Goal: Find contact information: Find contact information

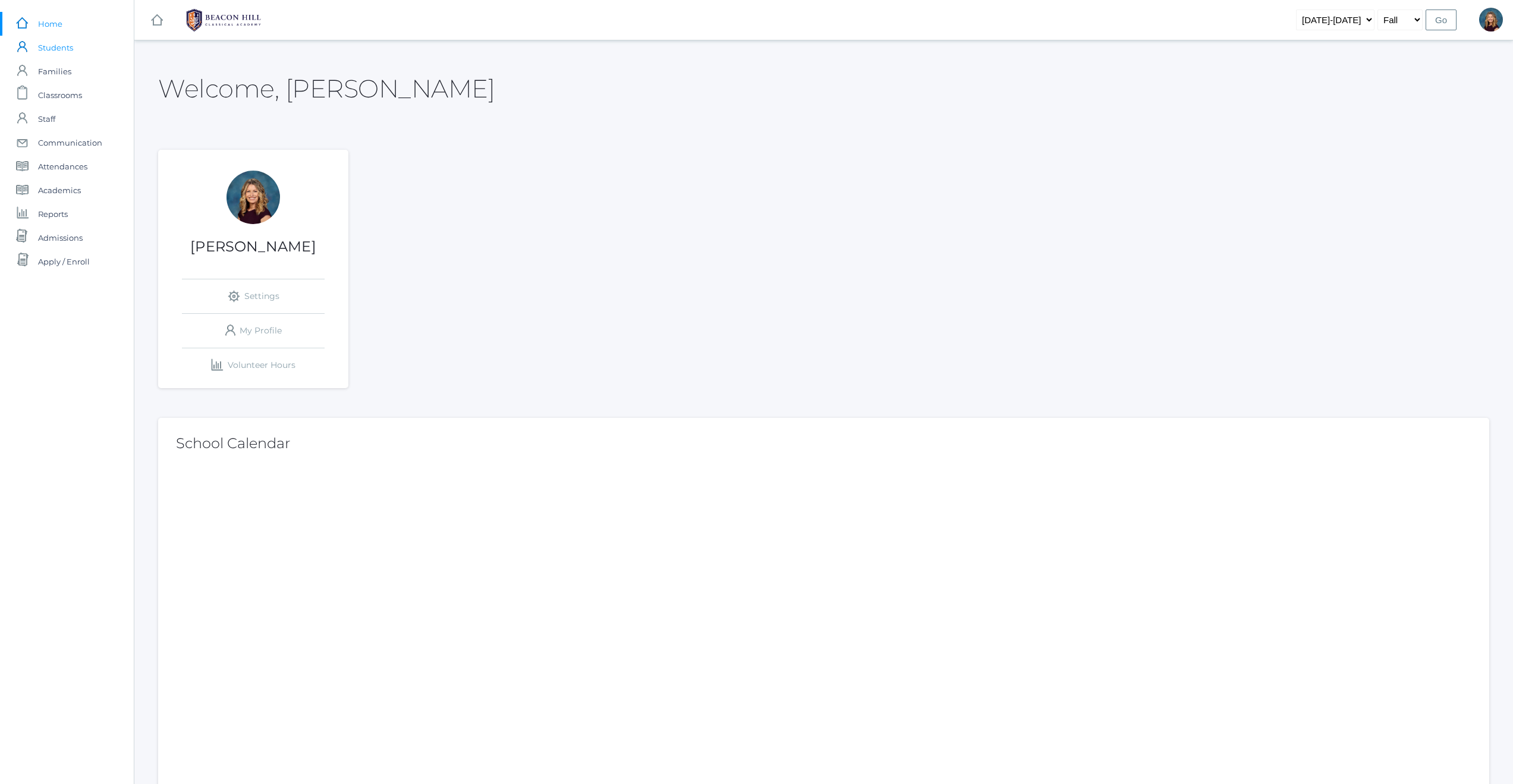
click at [56, 48] on span "Students" at bounding box center [55, 47] width 35 height 24
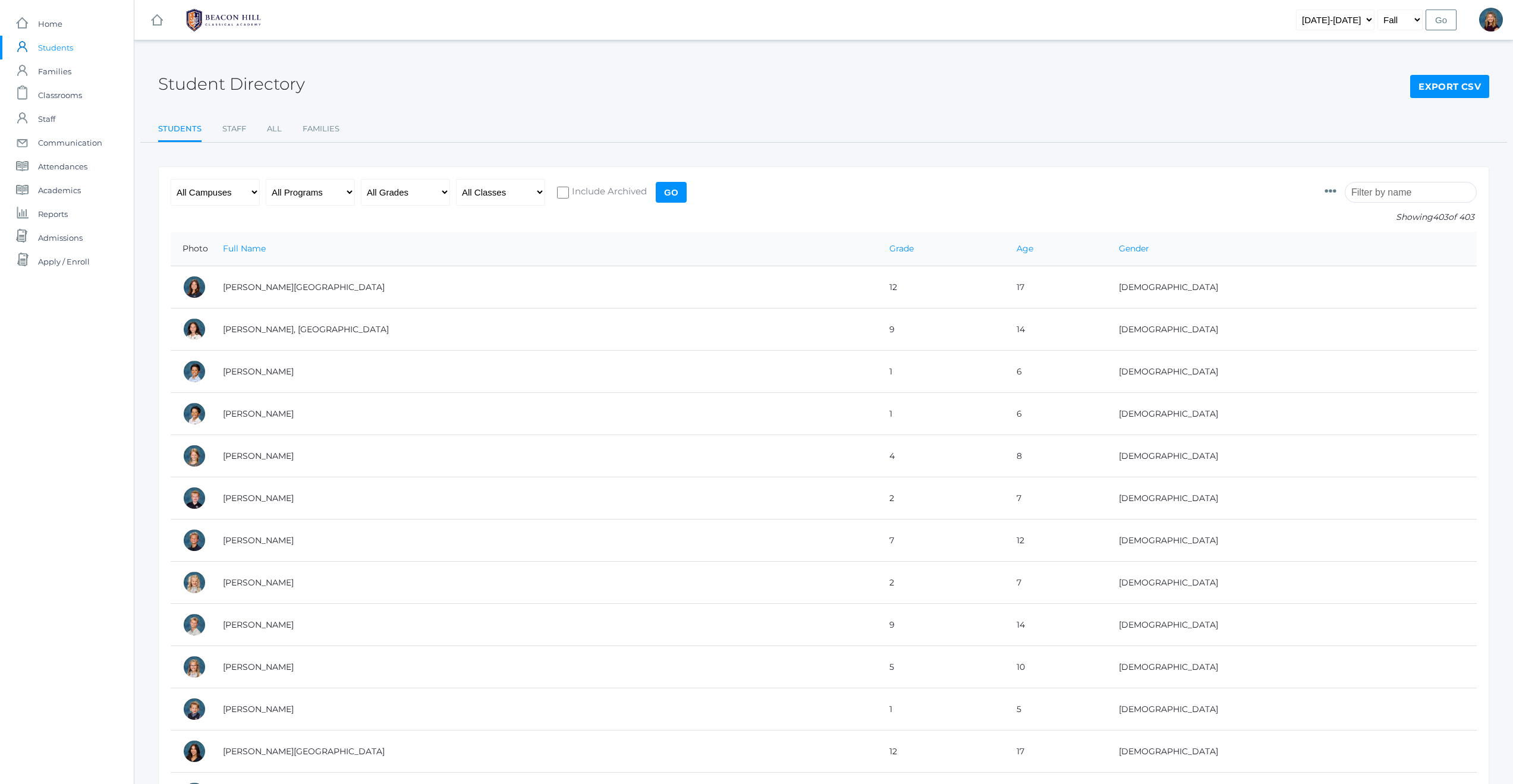
click at [1394, 194] on input "search" at bounding box center [1411, 193] width 132 height 21
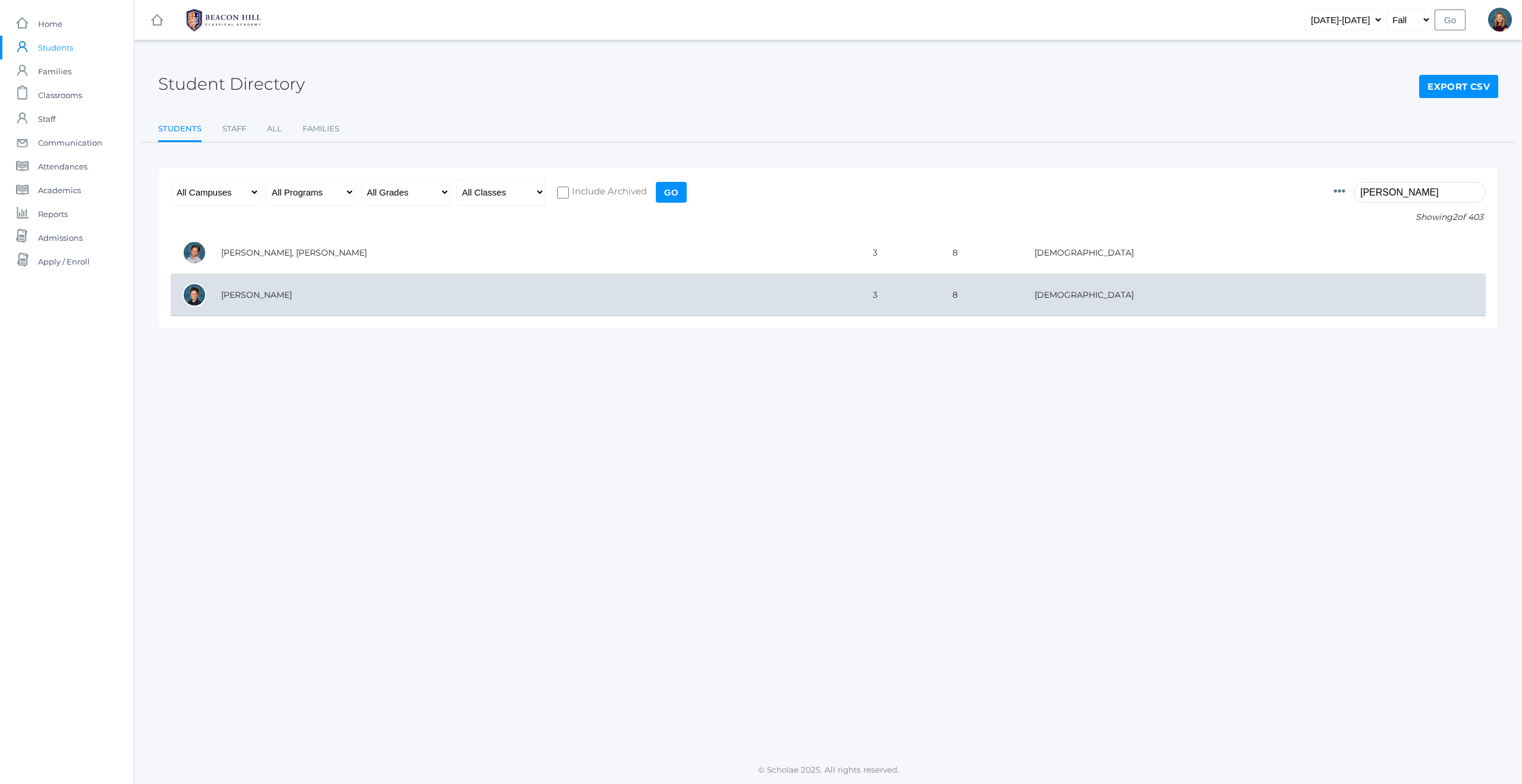
type input "dickey"
click at [250, 296] on td "[PERSON_NAME]" at bounding box center [534, 295] width 652 height 42
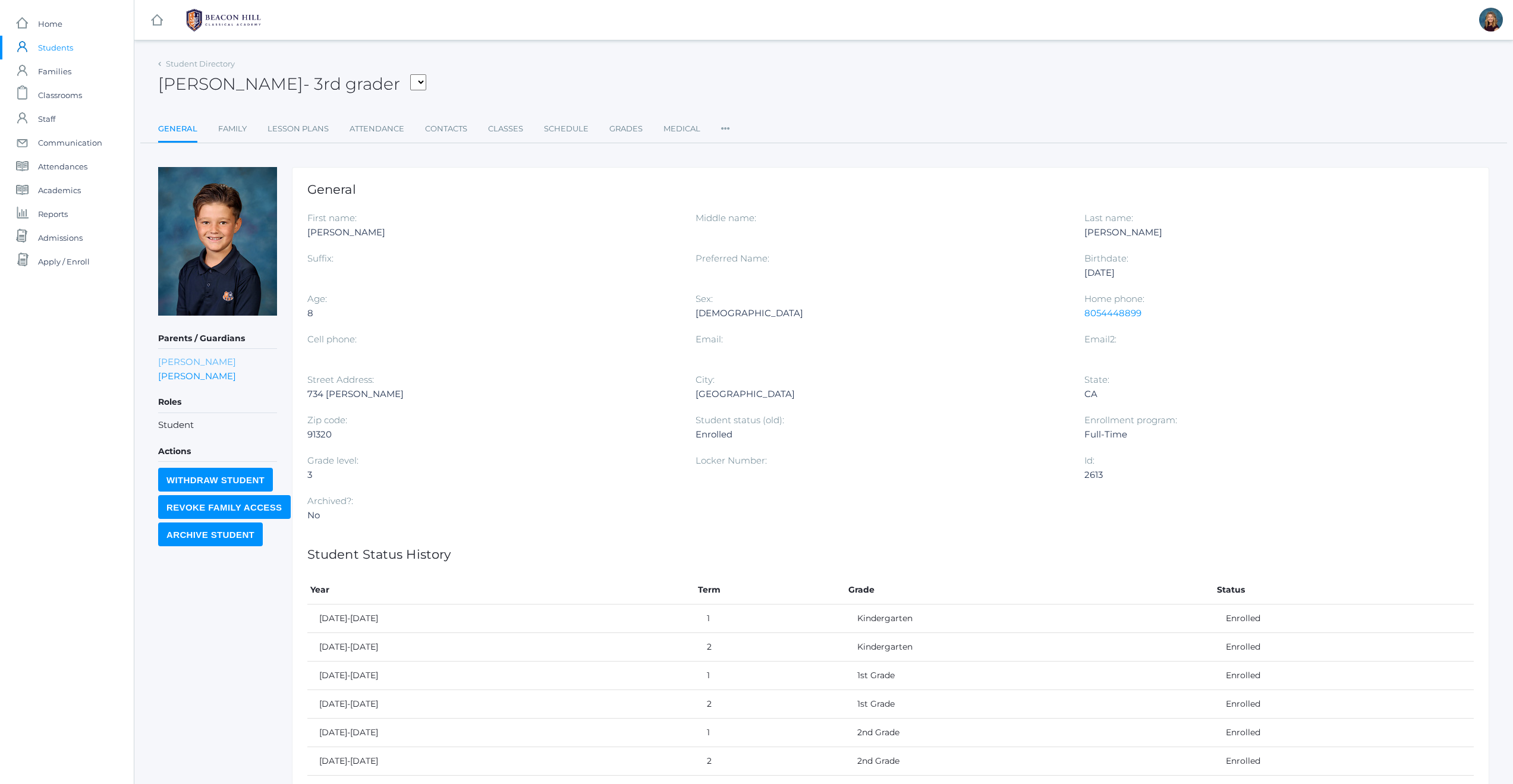
click at [182, 363] on link "[PERSON_NAME]" at bounding box center [197, 362] width 78 height 11
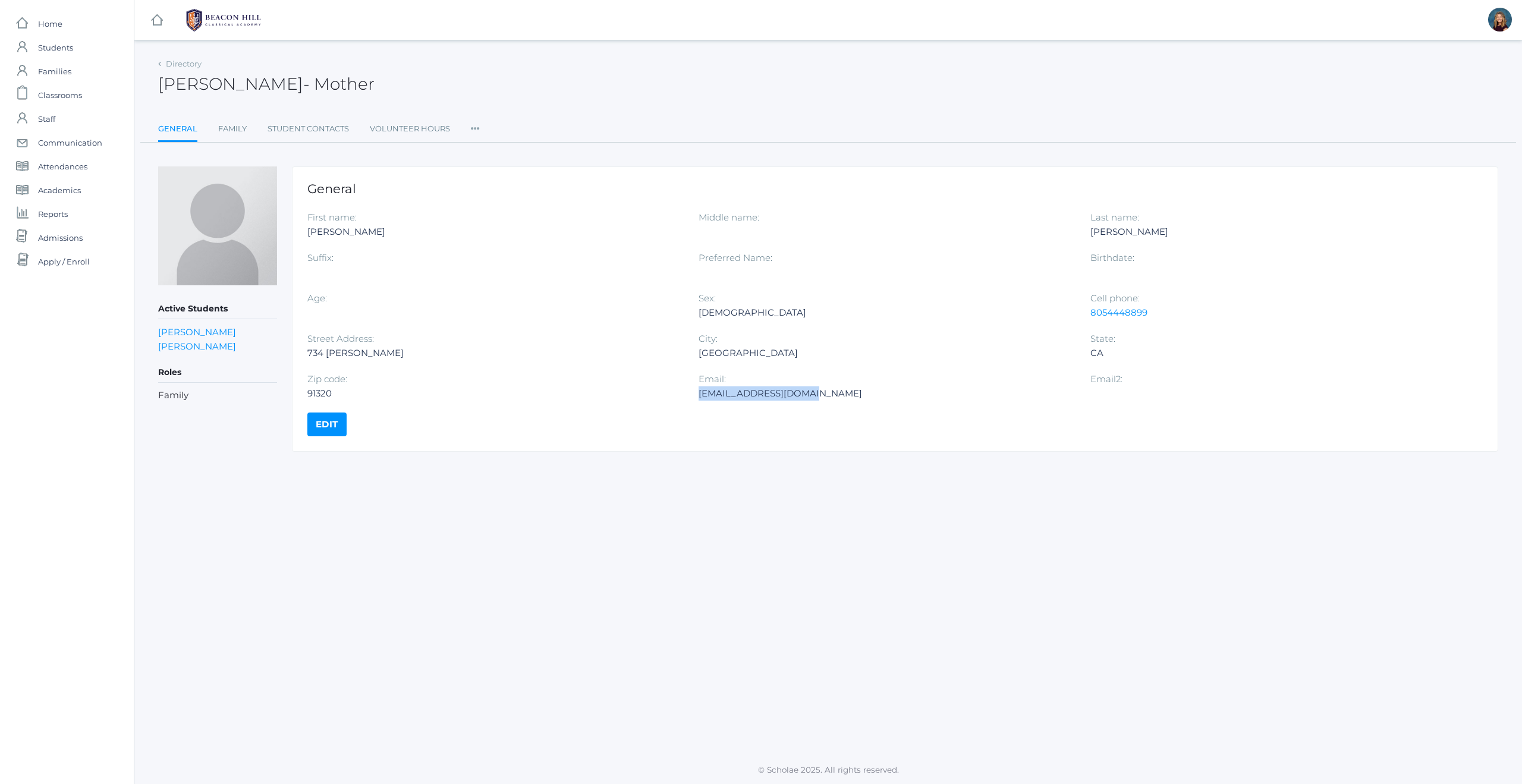
drag, startPoint x: 815, startPoint y: 392, endPoint x: 699, endPoint y: 397, distance: 116.1
click at [699, 397] on div "[EMAIL_ADDRESS][DOMAIN_NAME]" at bounding box center [885, 394] width 373 height 15
copy div "[EMAIL_ADDRESS][DOMAIN_NAME]"
